Goal: Check status: Check status

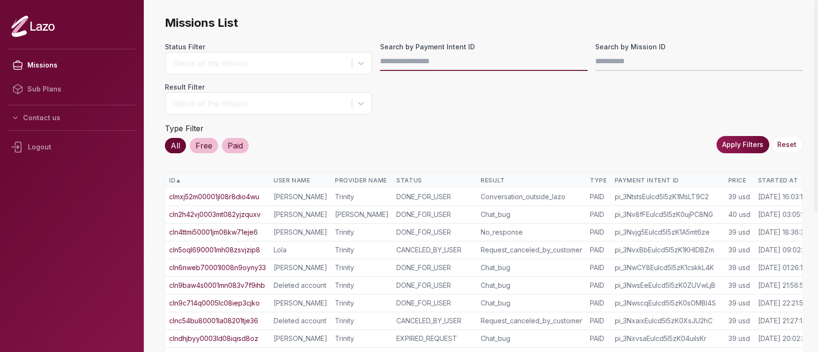
click at [412, 59] on input "Search by Payment Intent ID" at bounding box center [484, 61] width 208 height 19
paste input "**********"
type input "**********"
click at [763, 139] on button "Apply Filters" at bounding box center [743, 144] width 53 height 17
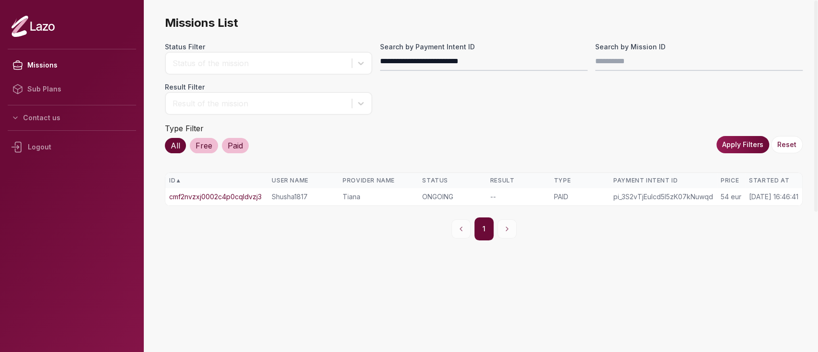
click at [231, 190] on td "cmf2nvzxj0002c4p0cqldvzj3" at bounding box center [216, 196] width 103 height 17
click at [230, 197] on link "cmf2nvzxj0002c4p0cqldvzj3" at bounding box center [215, 197] width 93 height 10
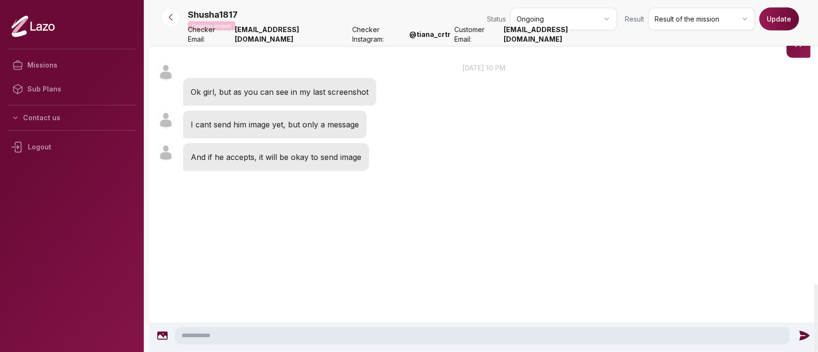
scroll to position [1622, 0]
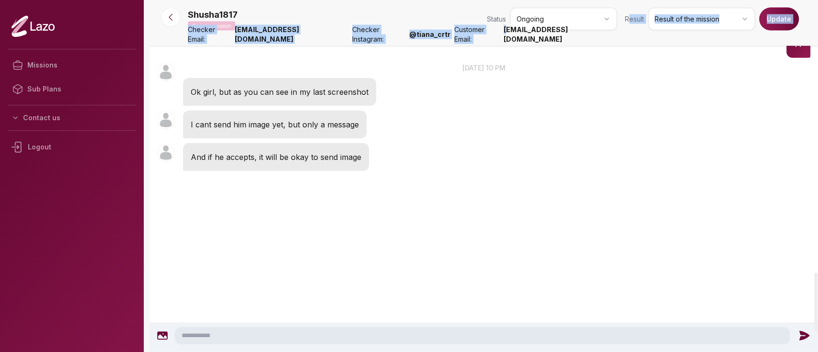
drag, startPoint x: 629, startPoint y: 38, endPoint x: 550, endPoint y: 40, distance: 79.1
click at [550, 40] on nav "Shusha1817 Ongoing mission Status Ongoing Result Result of the mission Update C…" at bounding box center [484, 23] width 669 height 46
click at [550, 40] on strong "smora94@ymail.com" at bounding box center [561, 34] width 114 height 19
drag, startPoint x: 548, startPoint y: 40, endPoint x: 618, endPoint y: 37, distance: 69.1
click at [618, 37] on nav "Shusha1817 Ongoing mission Status Ongoing Result Result of the mission Update C…" at bounding box center [484, 23] width 669 height 46
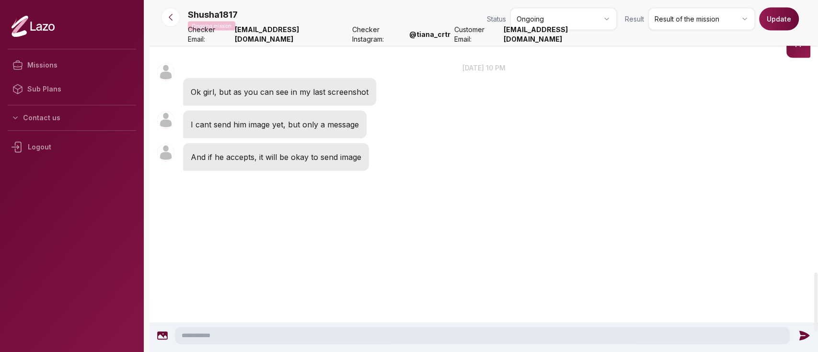
click at [570, 43] on strong "smora94@ymail.com" at bounding box center [561, 34] width 114 height 19
drag, startPoint x: 548, startPoint y: 41, endPoint x: 615, endPoint y: 39, distance: 66.7
click at [615, 39] on strong "smora94@ymail.com" at bounding box center [561, 34] width 114 height 19
copy strong "smora94@ymail.com"
click at [169, 20] on icon at bounding box center [171, 17] width 10 height 10
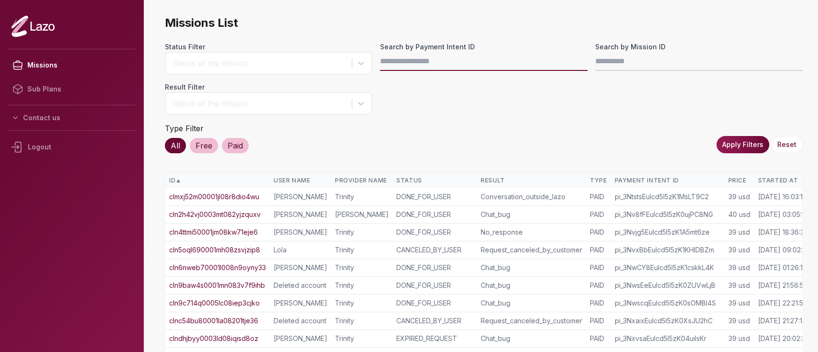
click at [434, 56] on input "Search by Payment Intent ID" at bounding box center [484, 61] width 208 height 19
paste input "**********"
type input "**********"
click at [735, 142] on button "Apply Filters" at bounding box center [743, 144] width 53 height 17
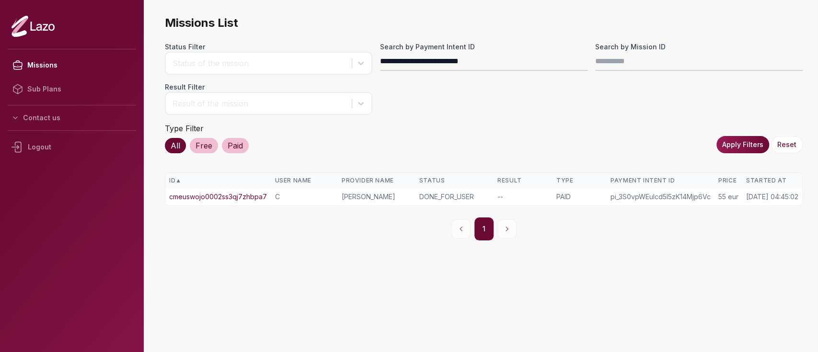
click at [221, 195] on link "cmeuswojo0002ss3qj7zhbpa7" at bounding box center [218, 197] width 98 height 10
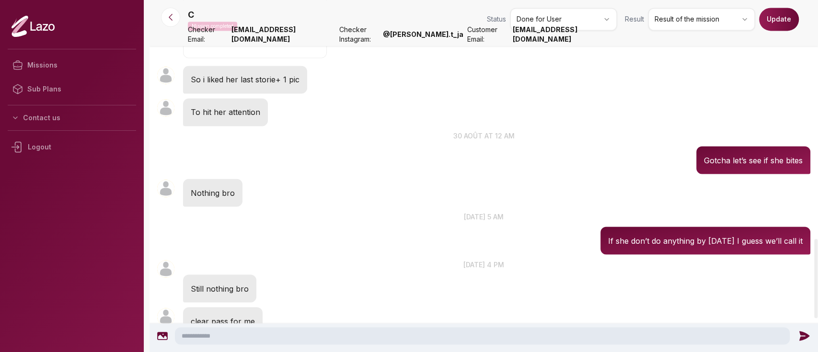
scroll to position [1066, 0]
